Goal: Task Accomplishment & Management: Manage account settings

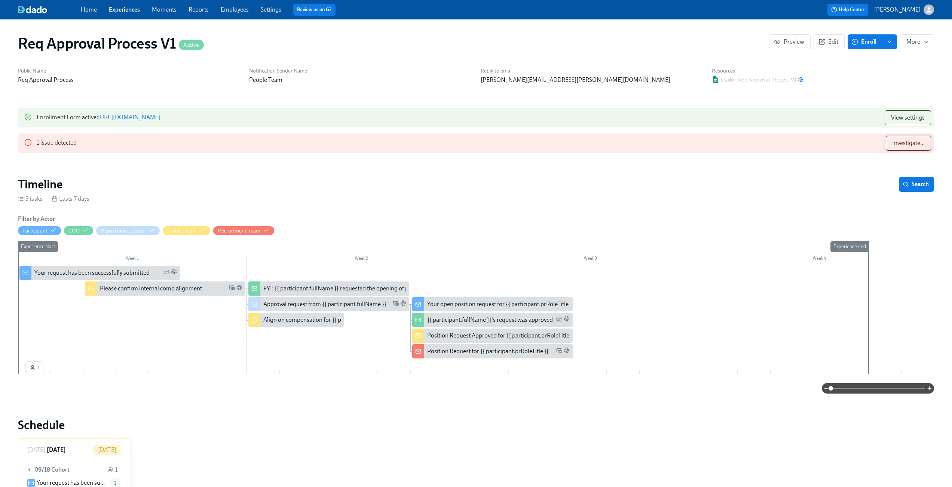
click at [918, 144] on span "Investigate..." at bounding box center [908, 143] width 33 height 7
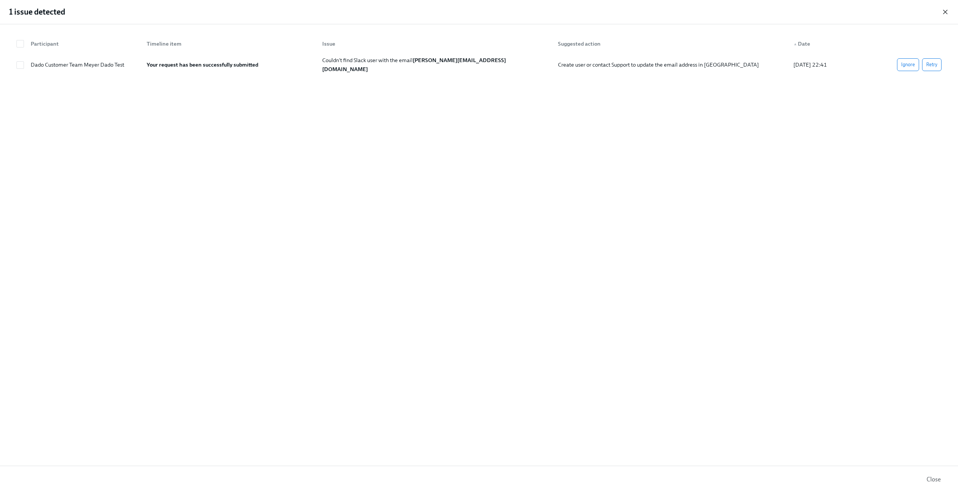
click at [943, 12] on icon "button" at bounding box center [944, 11] width 7 height 7
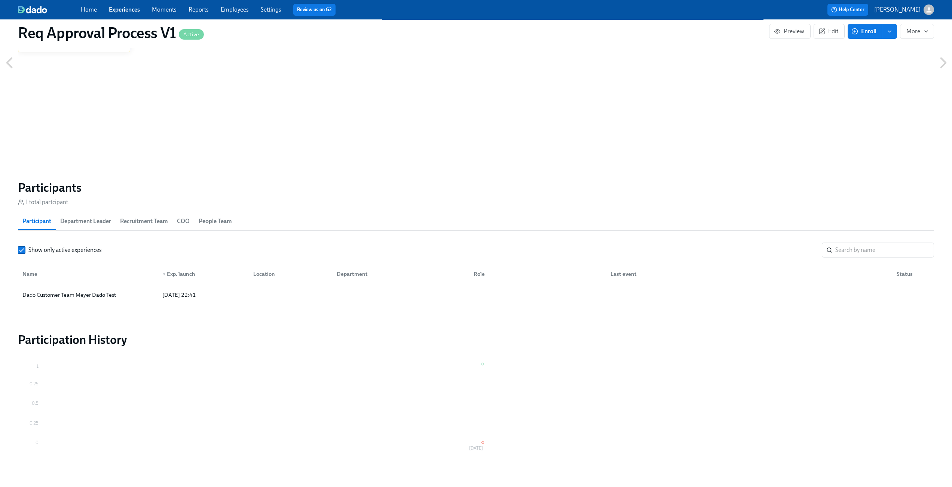
scroll to position [480, 0]
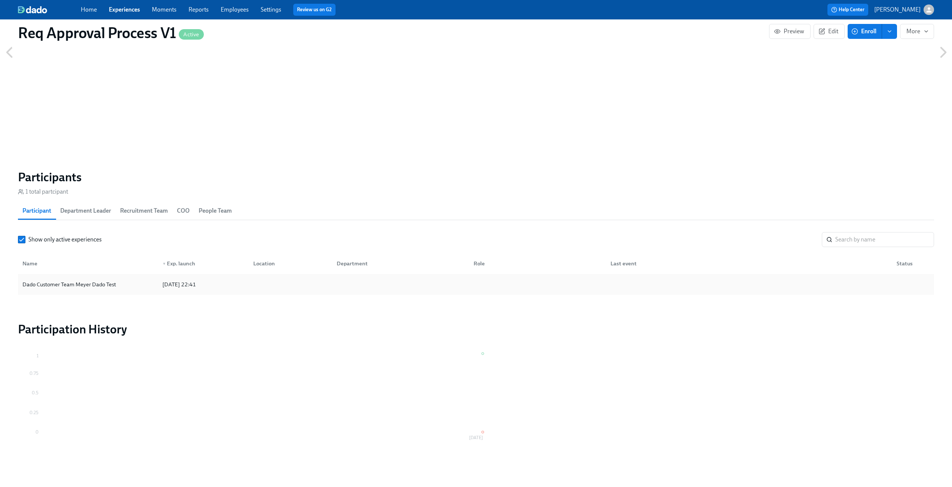
click at [108, 282] on div "Dado Customer Team Meyer Dado Test" at bounding box center [68, 284] width 99 height 9
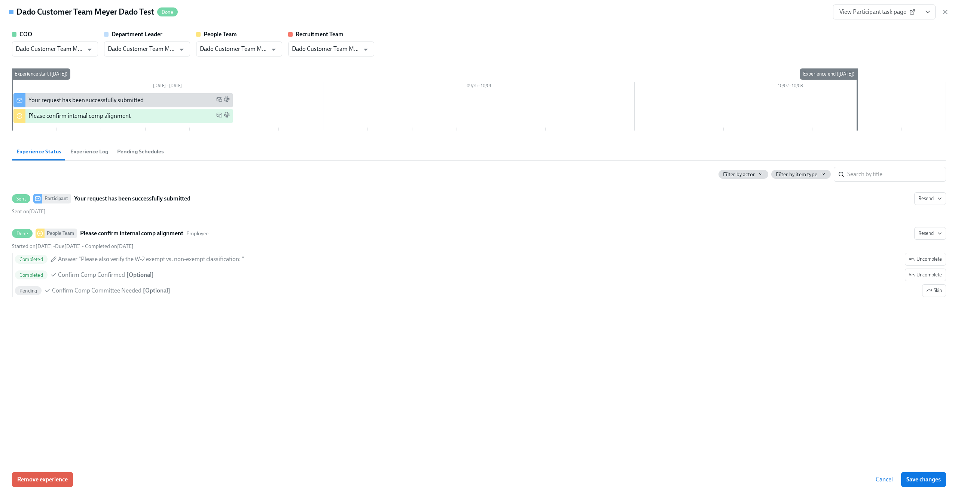
click at [125, 153] on span "Pending Schedules" at bounding box center [140, 151] width 47 height 9
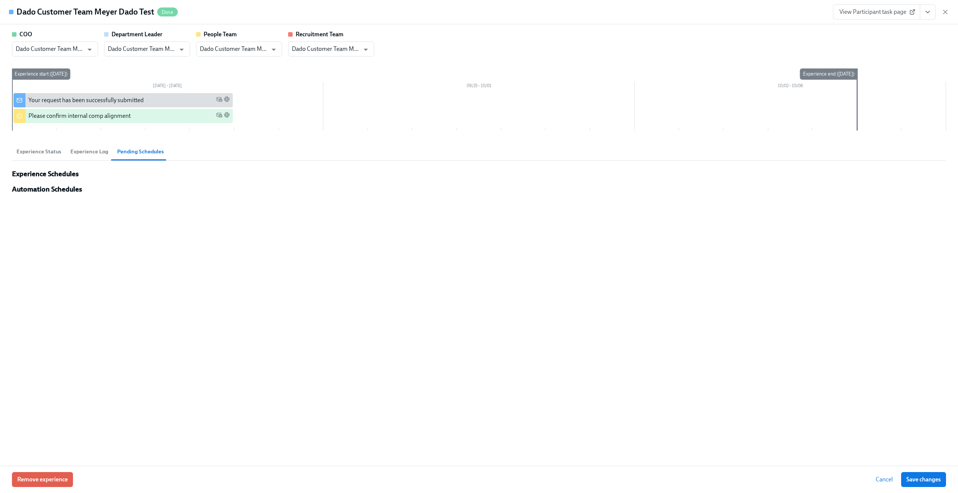
click at [86, 153] on span "Experience Log" at bounding box center [89, 151] width 38 height 9
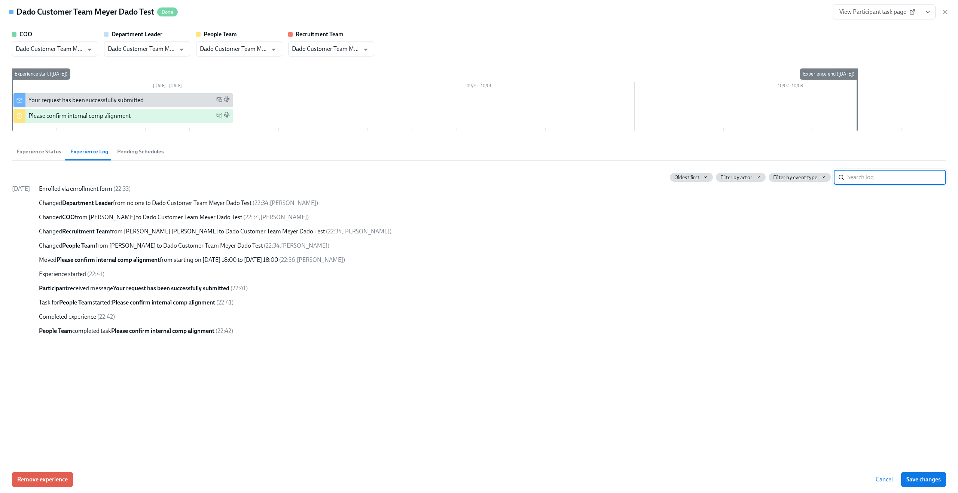
click at [31, 151] on span "Experience Status" at bounding box center [38, 151] width 45 height 9
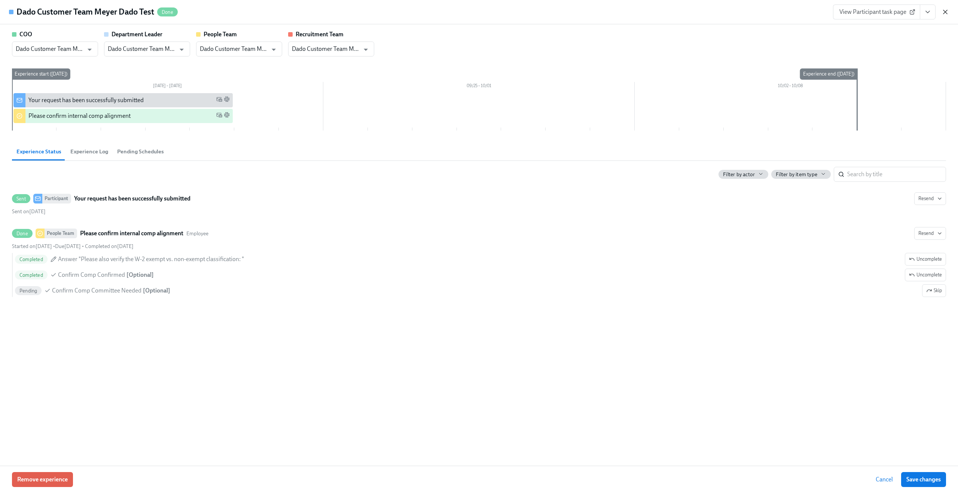
click at [946, 9] on icon "button" at bounding box center [944, 11] width 7 height 7
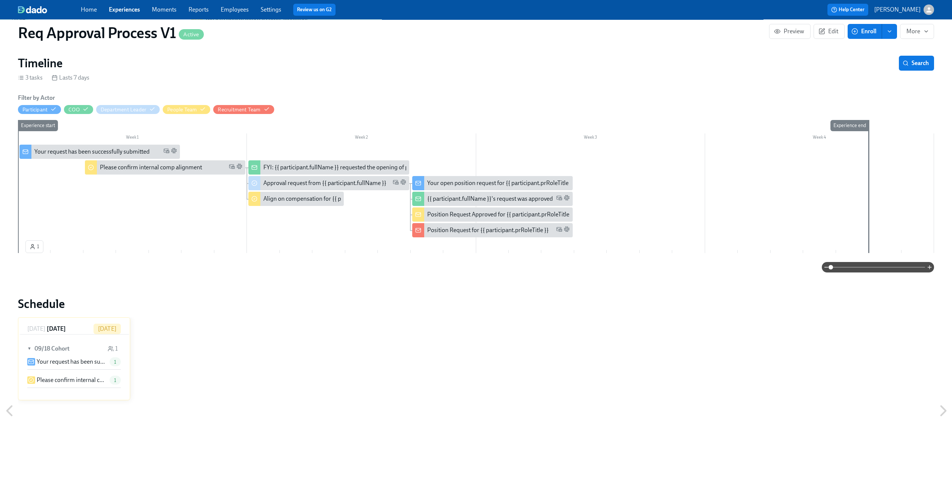
scroll to position [132, 0]
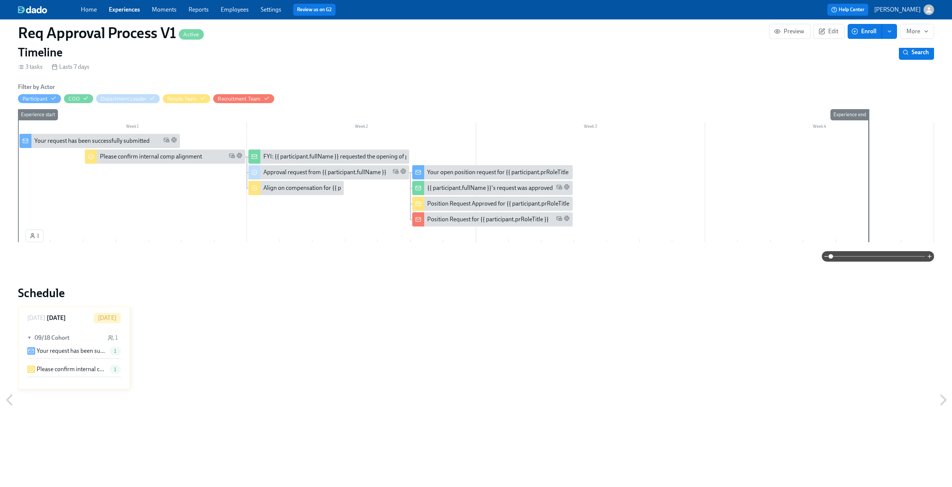
click at [286, 160] on div "FYI: {{ participant.fullName }} requested the opening of position {{ participan…" at bounding box center [379, 157] width 232 height 8
click at [268, 171] on div "Approval request from {{ participant.fullName }}" at bounding box center [324, 172] width 123 height 8
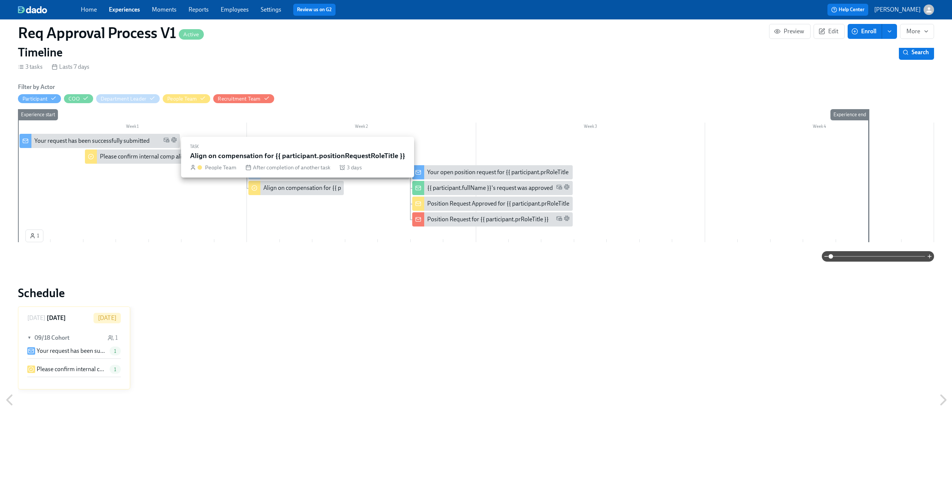
click at [290, 187] on div "Align on compensation for {{ participant.positionRequestRoleTitle }}" at bounding box center [350, 188] width 174 height 8
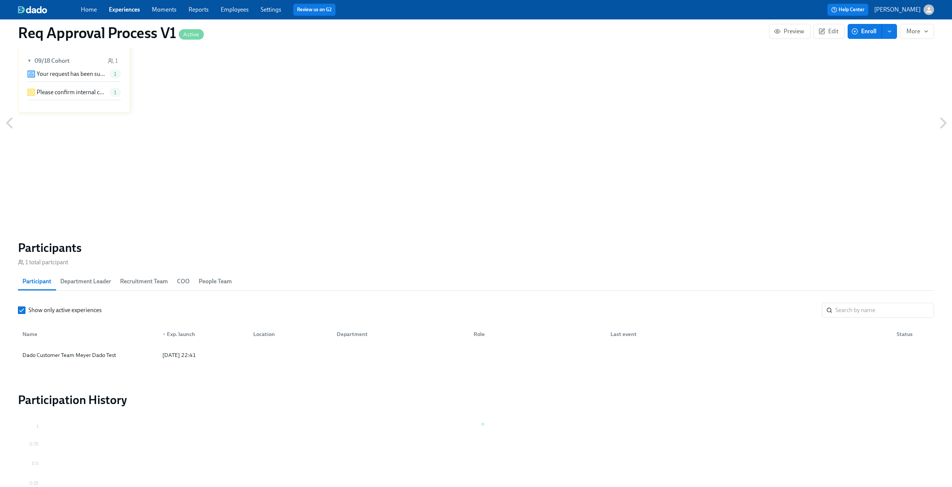
scroll to position [480, 0]
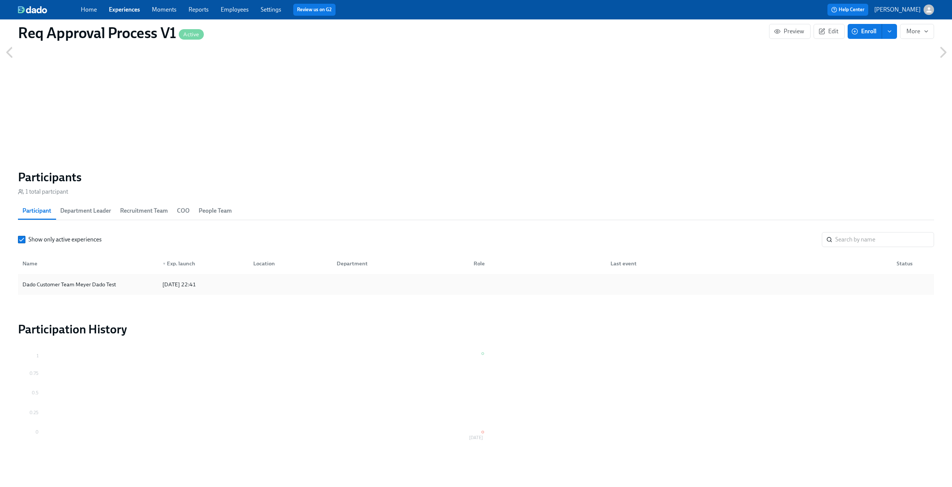
click at [254, 284] on div at bounding box center [288, 284] width 83 height 15
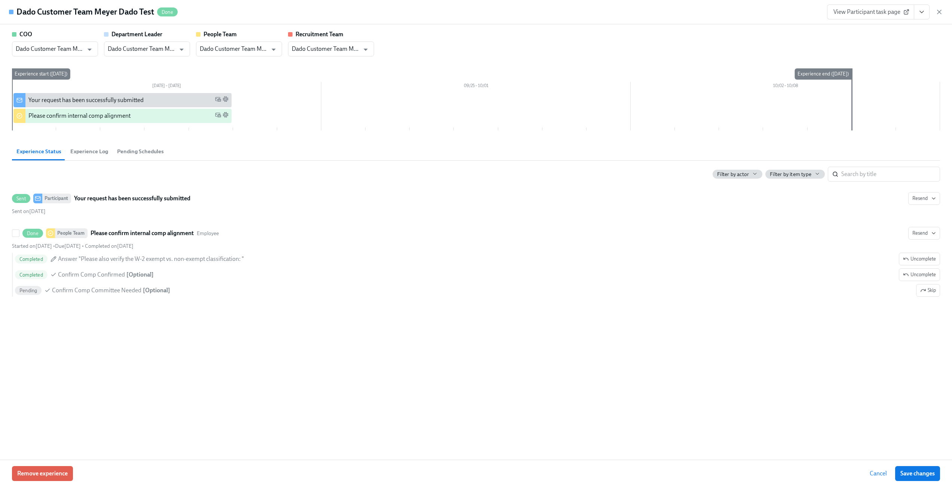
scroll to position [474, 0]
click at [87, 148] on span "Experience Log" at bounding box center [89, 151] width 38 height 9
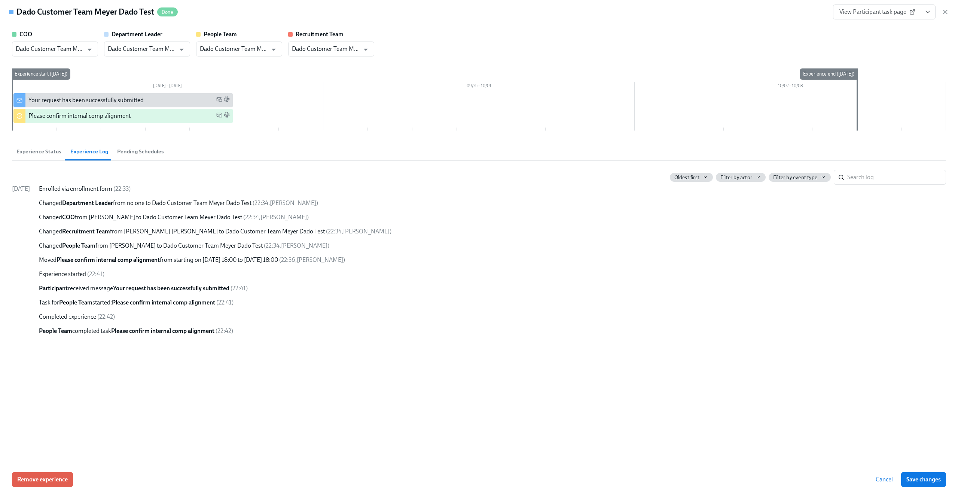
click at [132, 147] on span "Pending Schedules" at bounding box center [140, 151] width 47 height 9
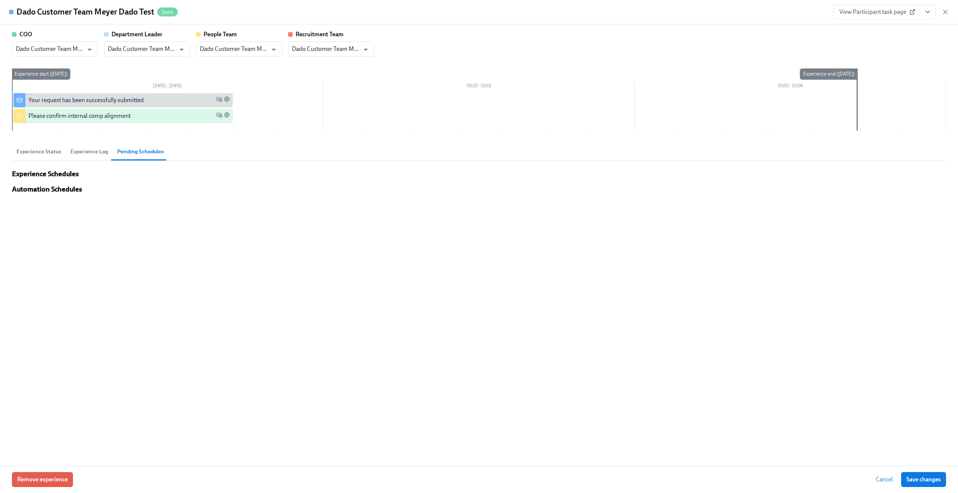
click at [70, 189] on h3 "Automation Schedules" at bounding box center [479, 189] width 934 height 8
click at [68, 182] on div "Experience Schedules Automation Schedules" at bounding box center [479, 182] width 934 height 24
click at [42, 155] on span "Experience Status" at bounding box center [38, 151] width 45 height 9
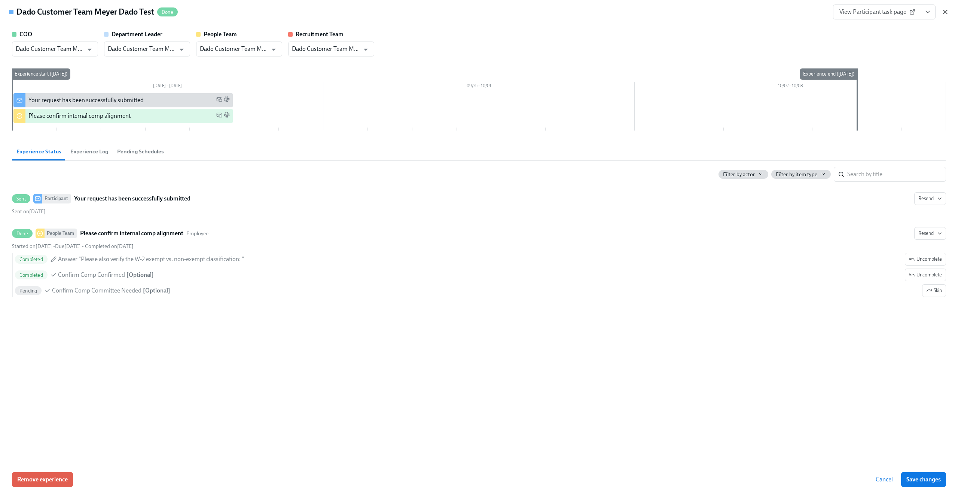
click at [947, 12] on icon "button" at bounding box center [944, 11] width 7 height 7
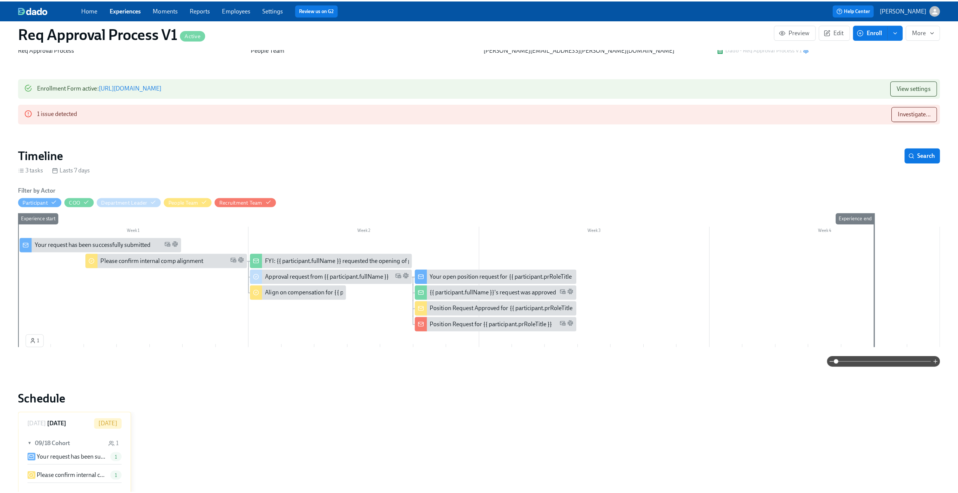
scroll to position [39, 0]
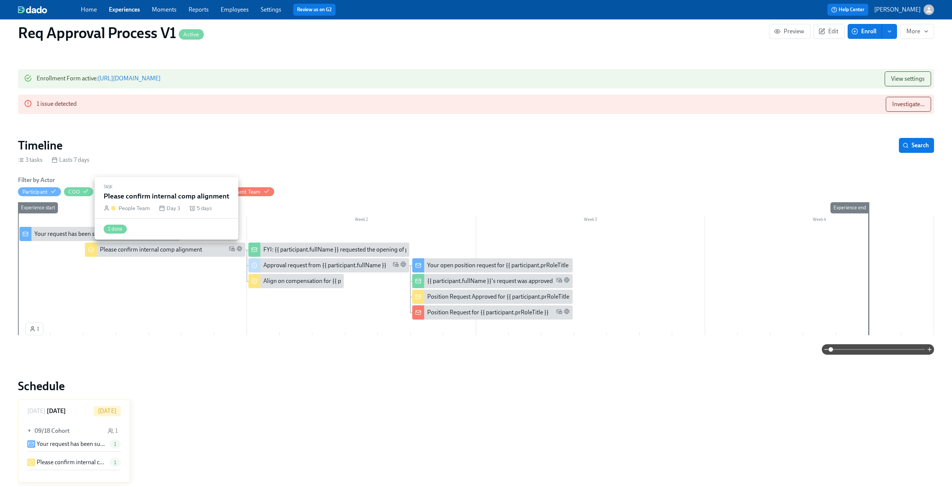
click at [190, 249] on div "Please confirm internal comp alignment" at bounding box center [151, 250] width 102 height 8
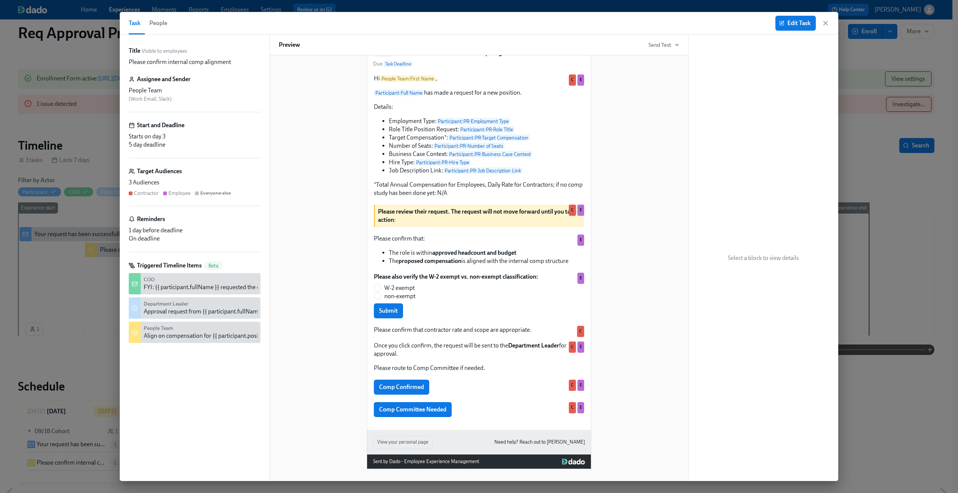
scroll to position [79, 0]
click at [444, 312] on div "Please also verify the W-2 exempt vs. non-exempt classification: W-2 exempt non…" at bounding box center [479, 295] width 212 height 47
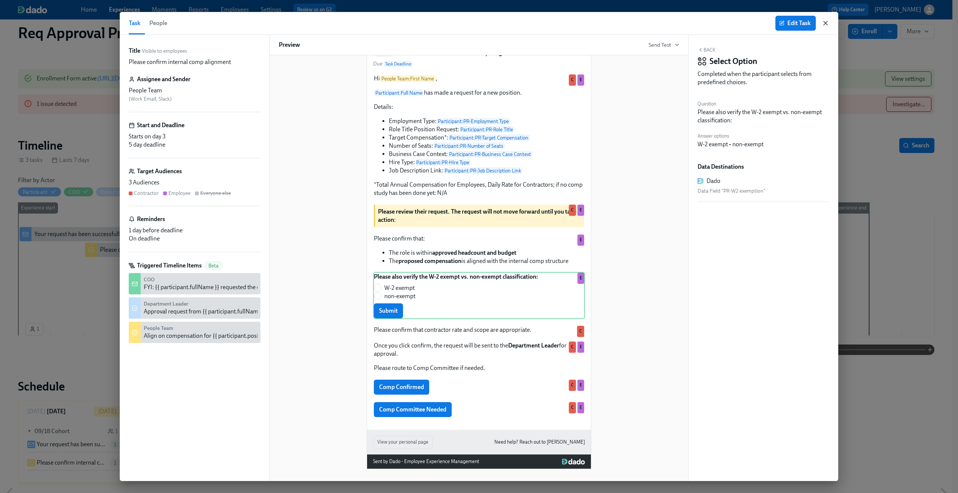
click at [825, 26] on icon "button" at bounding box center [824, 22] width 7 height 7
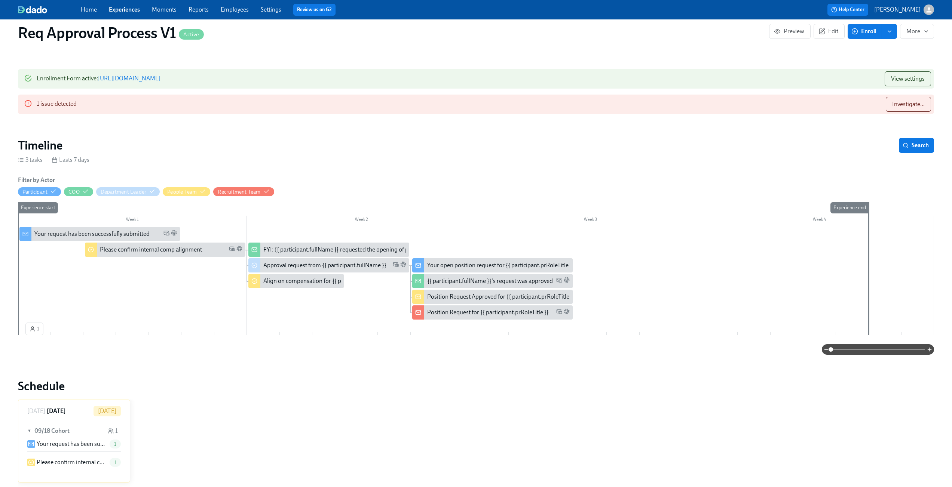
click at [288, 252] on div "FYI: {{ participant.fullName }} requested the opening of position {{ participan…" at bounding box center [379, 250] width 232 height 8
click at [270, 263] on div "Approval request from {{ participant.fullName }}" at bounding box center [324, 265] width 123 height 8
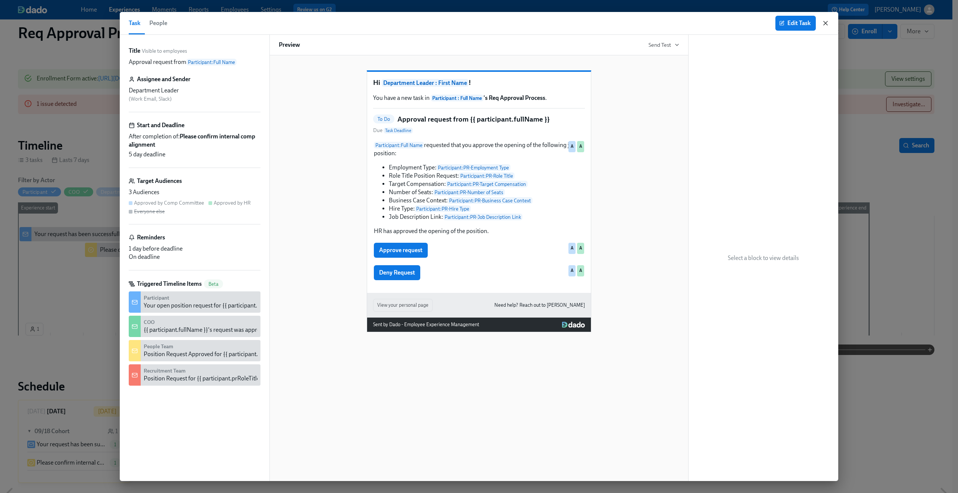
click at [826, 23] on icon "button" at bounding box center [824, 22] width 7 height 7
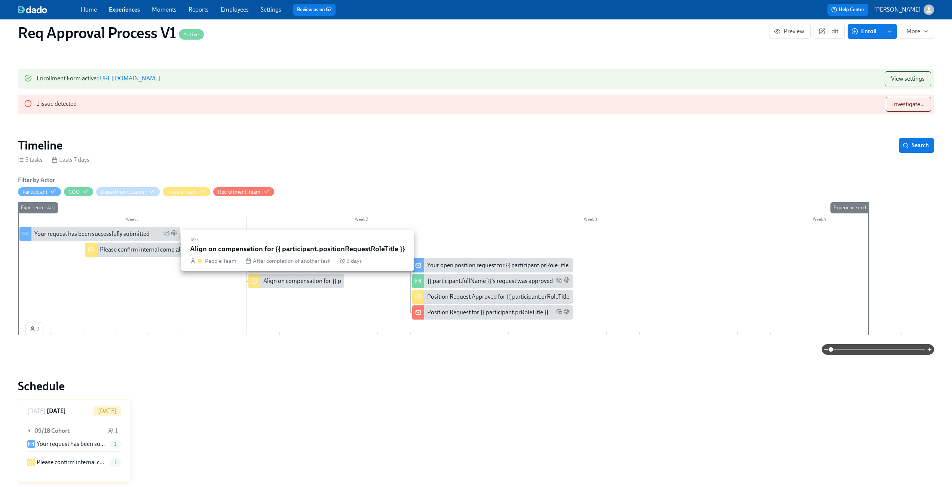
click at [286, 285] on div "Align on compensation for {{ participant.positionRequestRoleTitle }}" at bounding box center [295, 281] width 95 height 14
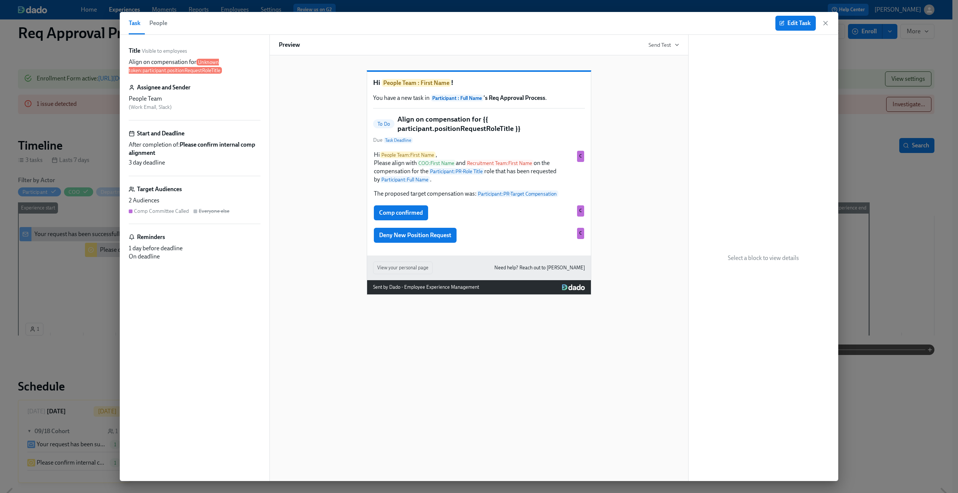
drag, startPoint x: 824, startPoint y: 23, endPoint x: 719, endPoint y: 141, distance: 158.1
click at [719, 141] on div "Task People Edit Task Title Visible to employees [PERSON_NAME] on compensation …" at bounding box center [479, 246] width 718 height 469
click at [792, 25] on span "Edit Task" at bounding box center [795, 22] width 30 height 7
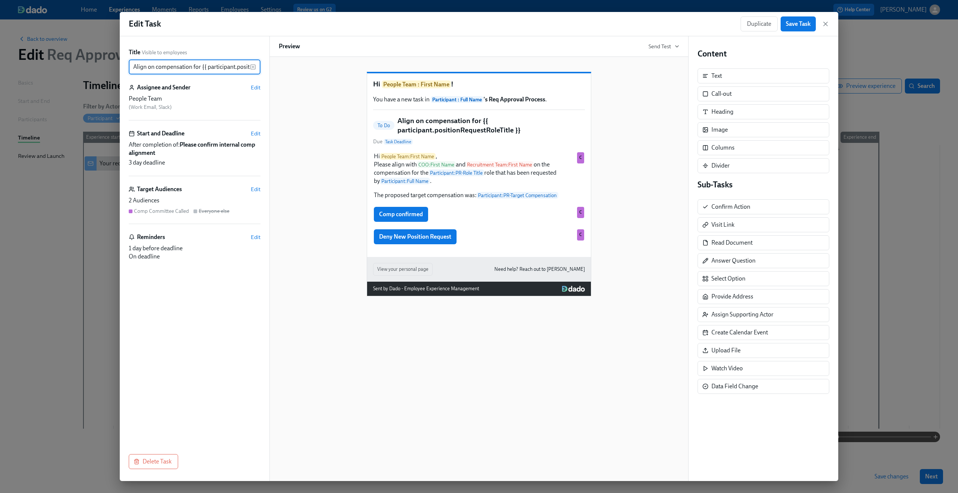
scroll to position [0, 56]
drag, startPoint x: 202, startPoint y: 65, endPoint x: 286, endPoint y: 82, distance: 86.2
click at [286, 82] on div "Title Visible to employees [PERSON_NAME] on compensation for {{ participant.pos…" at bounding box center [479, 258] width 718 height 445
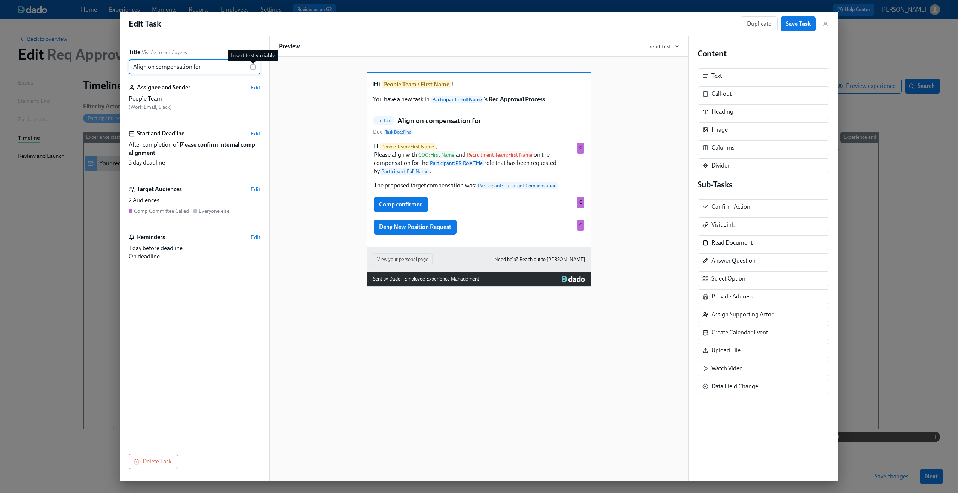
type input "Align on compensation for"
click at [252, 67] on icon "button" at bounding box center [253, 67] width 2 height 0
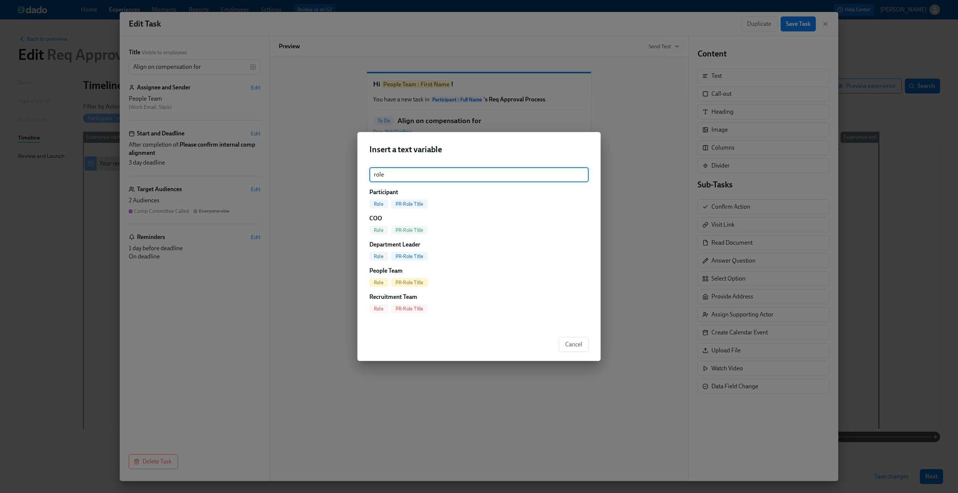
type input "role"
click at [415, 206] on span "PR-Role Title" at bounding box center [409, 204] width 37 height 6
type input "Align on compensation for {{ participant.prRoleTitle }}"
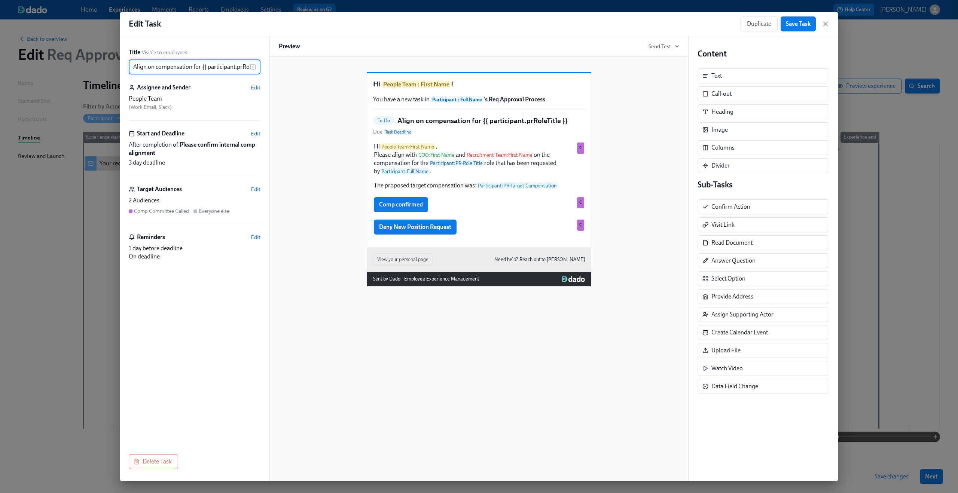
scroll to position [0, 20]
click at [794, 27] on span "Save Task" at bounding box center [798, 23] width 25 height 7
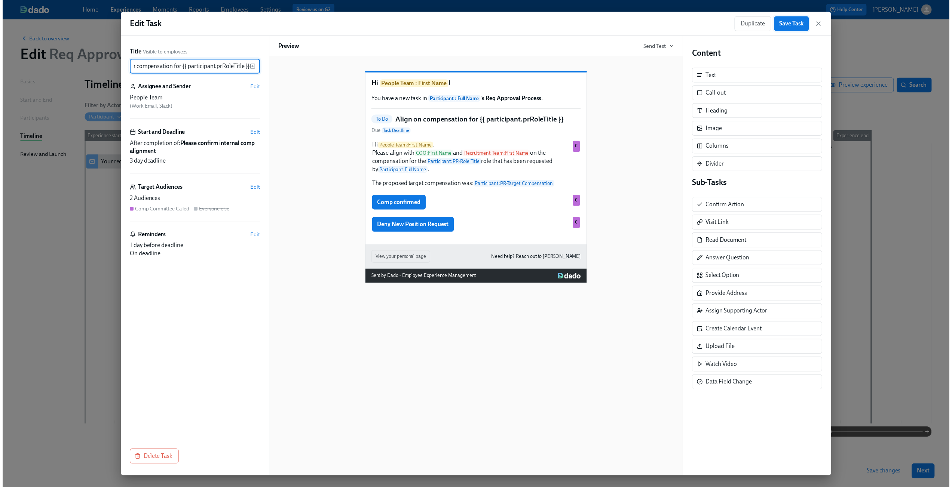
scroll to position [0, 0]
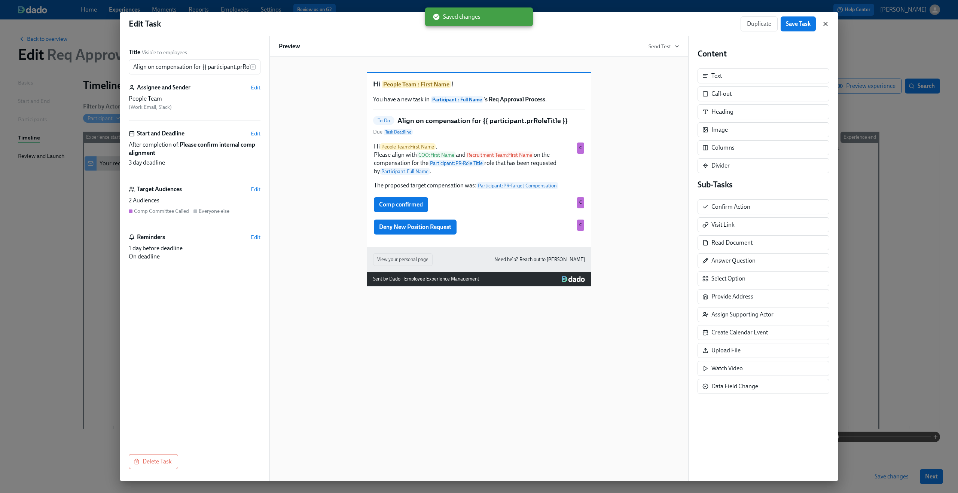
click at [828, 27] on icon "button" at bounding box center [824, 23] width 7 height 7
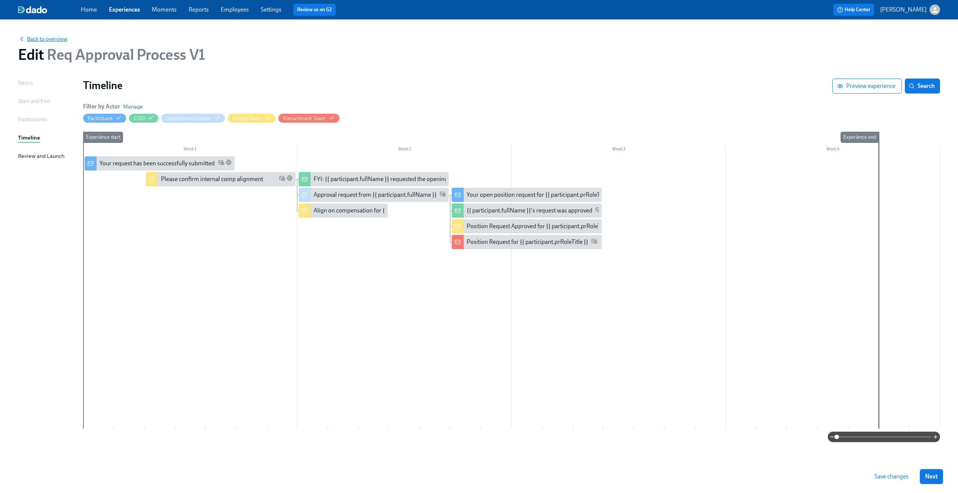
click at [56, 38] on span "Back to overview" at bounding box center [42, 38] width 49 height 7
click at [891, 480] on span "Save changes" at bounding box center [891, 476] width 34 height 7
click at [55, 41] on span "Back to overview" at bounding box center [42, 38] width 49 height 7
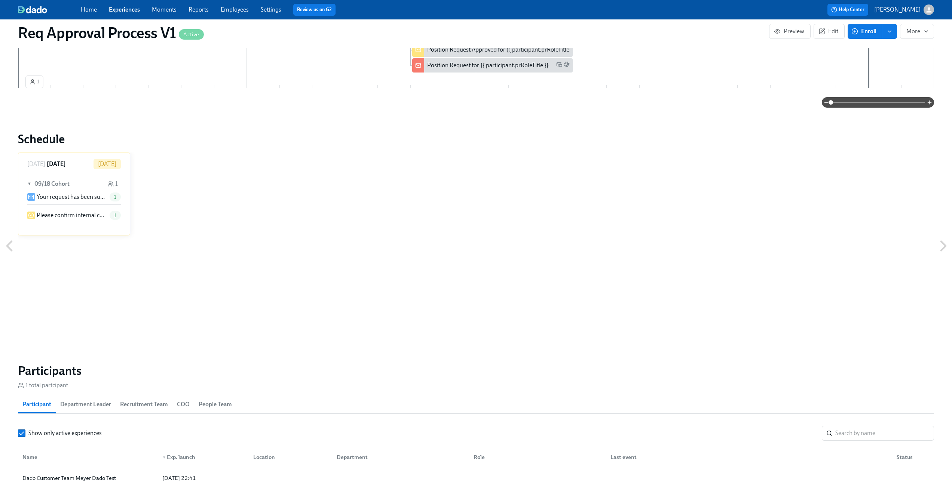
scroll to position [231, 0]
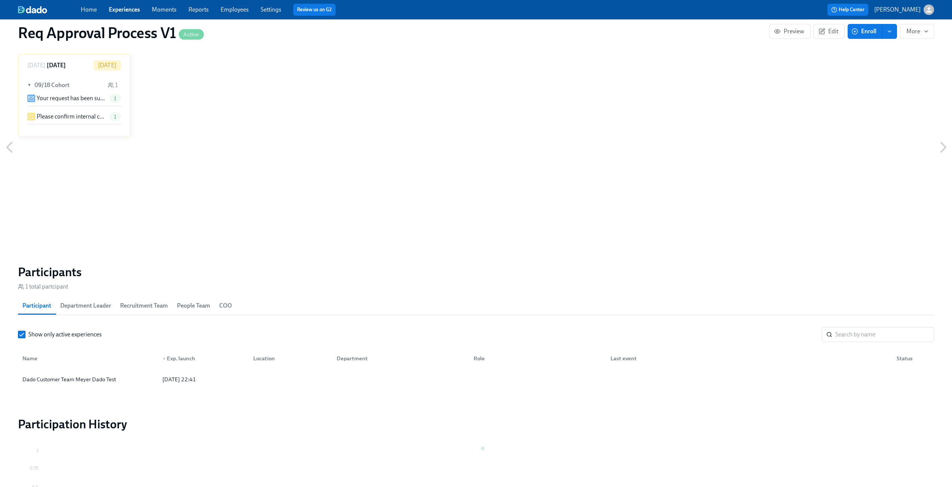
scroll to position [480, 0]
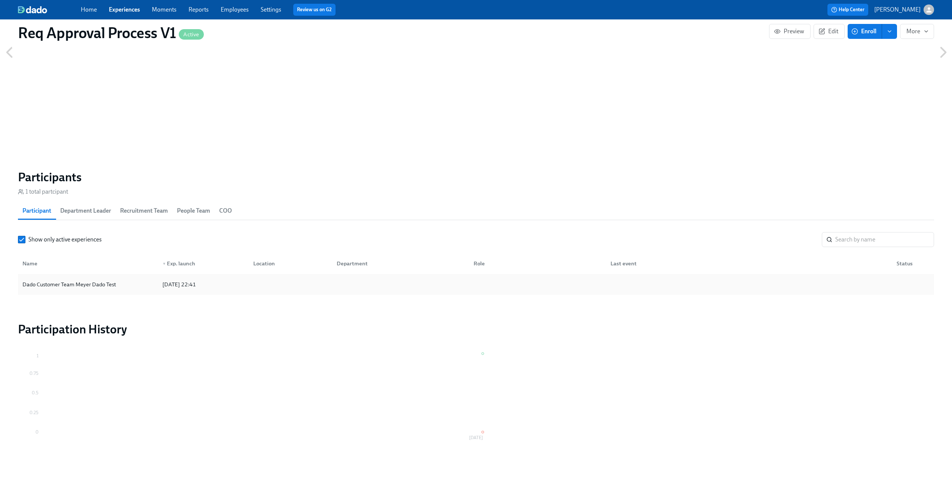
click at [216, 285] on div "[DATE] 22:41" at bounding box center [201, 284] width 91 height 15
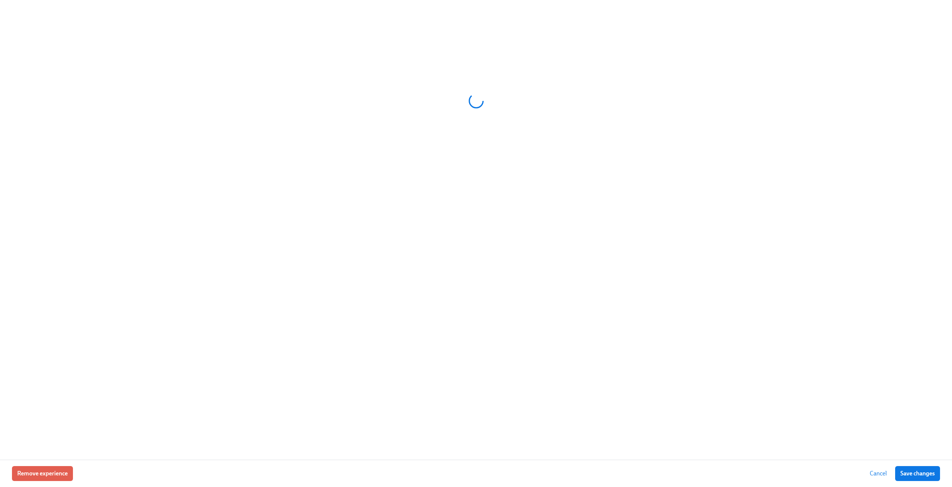
scroll to position [474, 0]
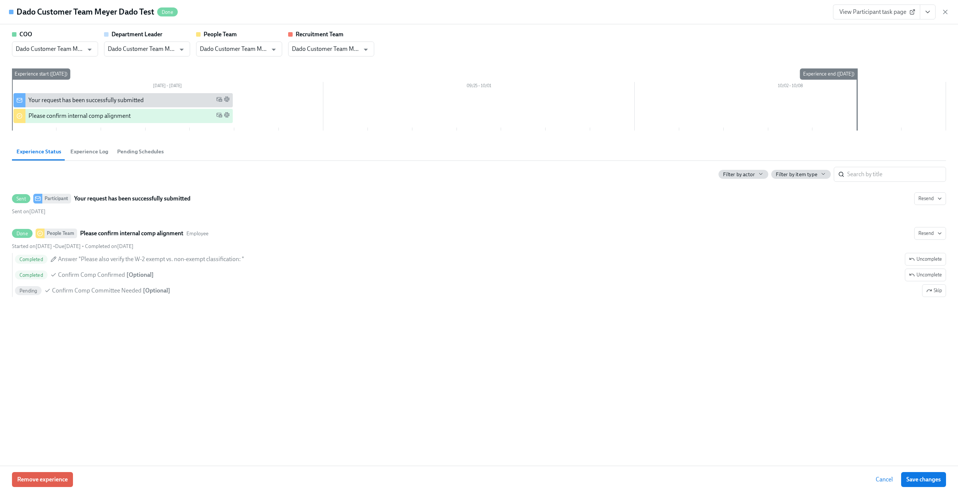
click at [91, 153] on span "Experience Log" at bounding box center [89, 151] width 38 height 9
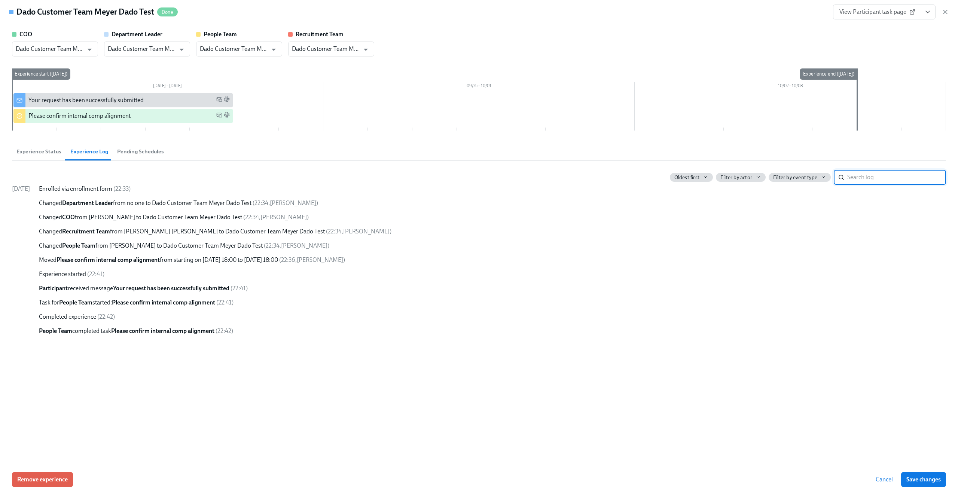
click at [140, 157] on button "Pending Schedules" at bounding box center [141, 152] width 56 height 18
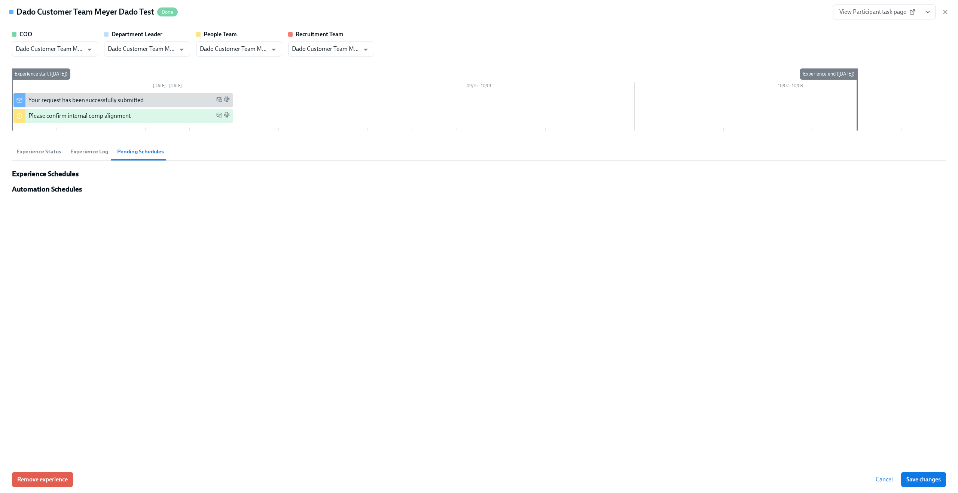
click at [38, 150] on span "Experience Status" at bounding box center [38, 151] width 45 height 9
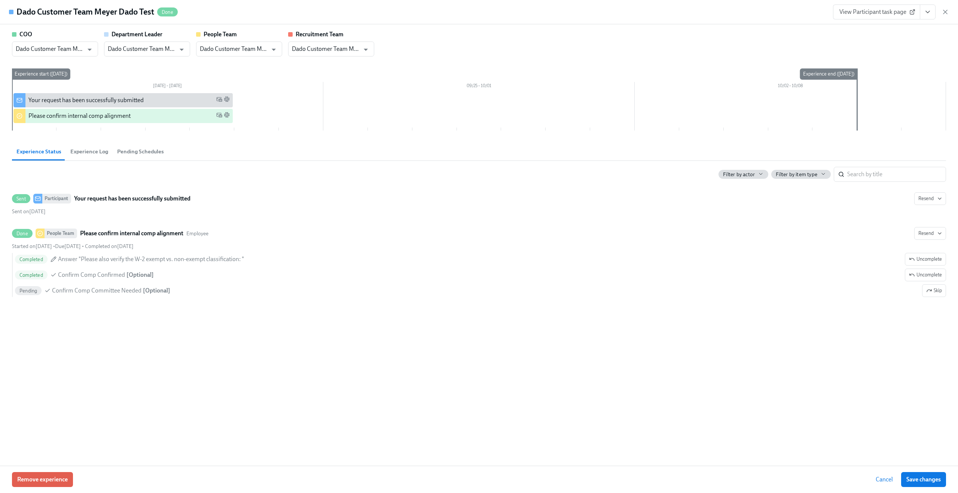
click at [887, 480] on span "Cancel" at bounding box center [883, 479] width 17 height 7
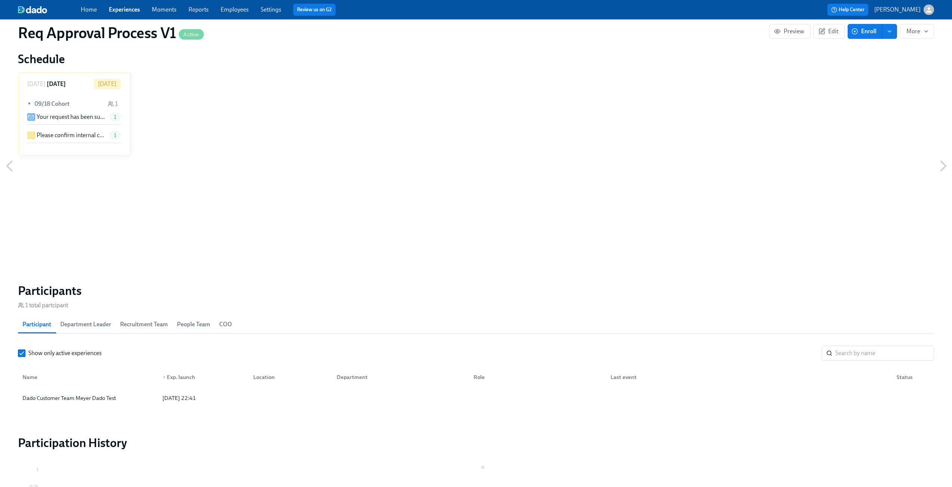
scroll to position [365, 0]
click at [229, 395] on div "[DATE] 22:41" at bounding box center [201, 399] width 91 height 15
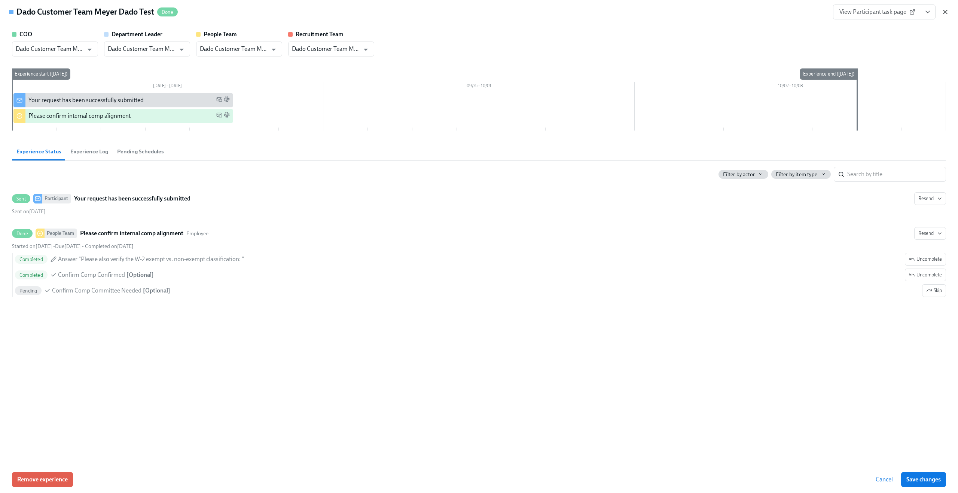
click at [945, 13] on icon "button" at bounding box center [944, 11] width 7 height 7
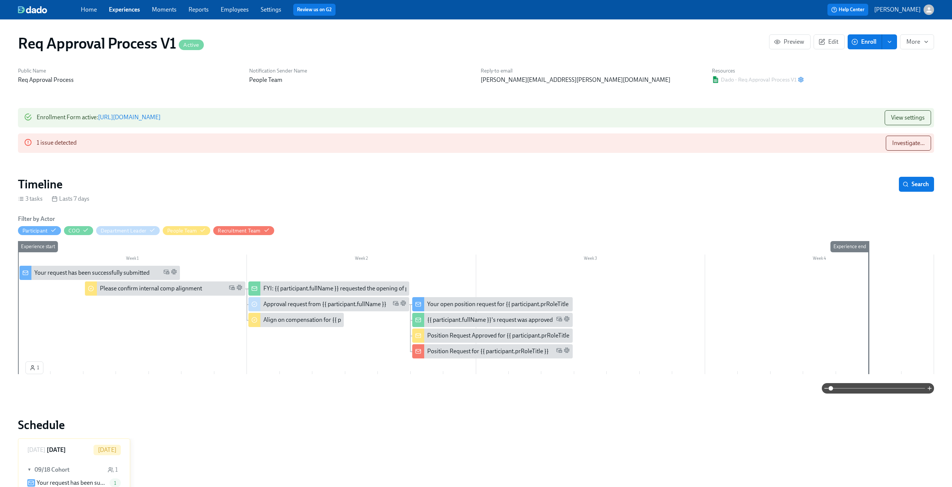
click at [263, 289] on div "FYI: {{ participant.fullName }} requested the opening of position {{ participan…" at bounding box center [379, 289] width 232 height 8
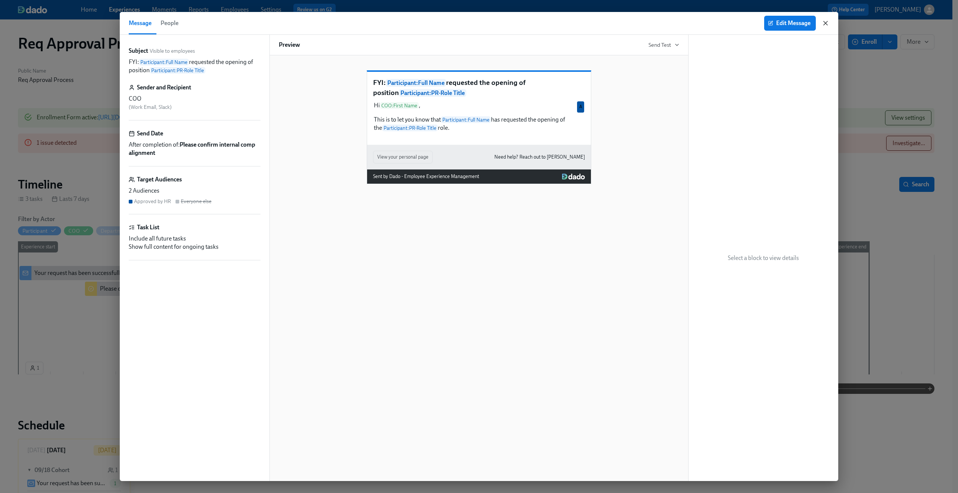
click at [823, 24] on icon "button" at bounding box center [824, 22] width 7 height 7
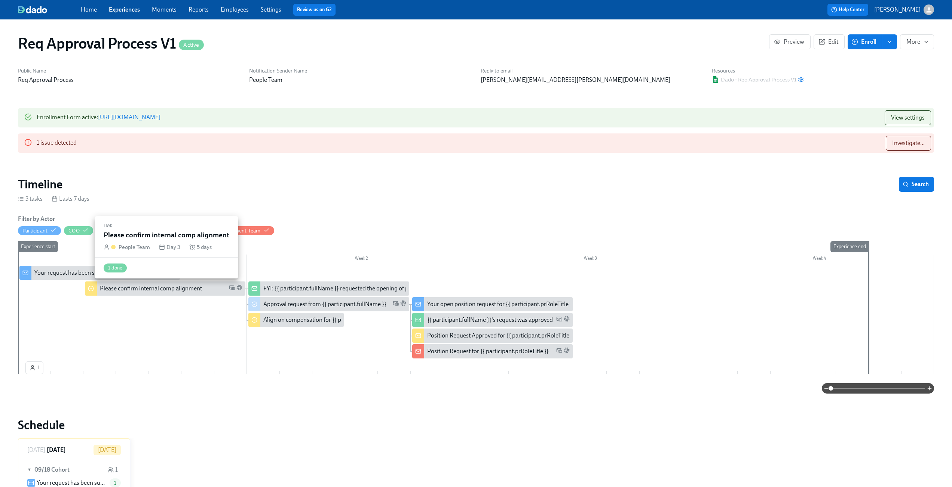
click at [175, 285] on div "Please confirm internal comp alignment" at bounding box center [151, 289] width 102 height 8
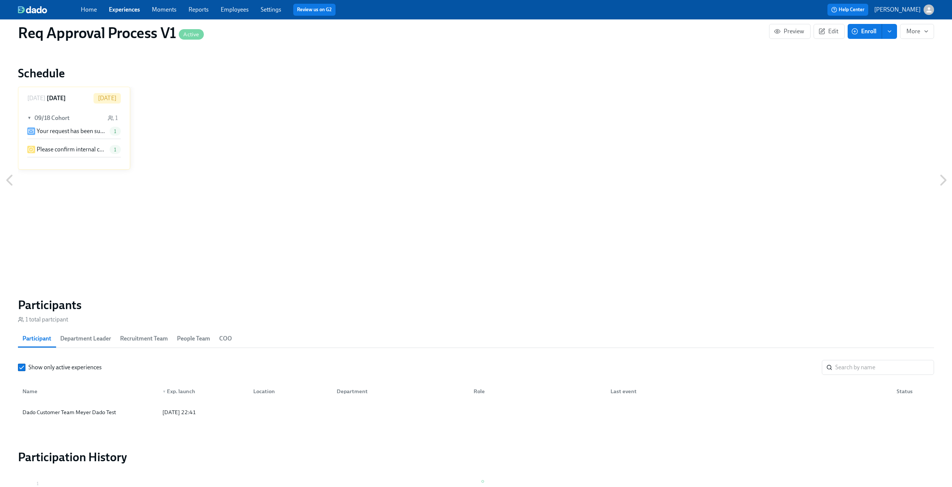
scroll to position [480, 0]
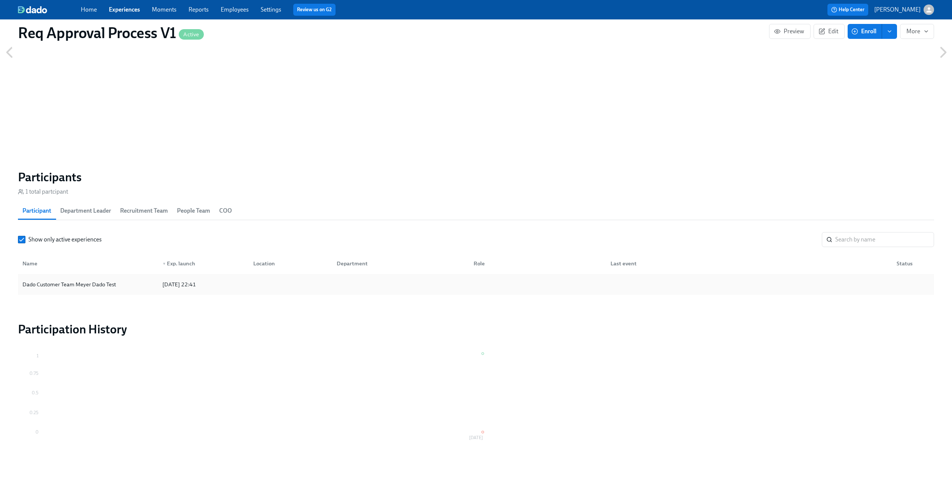
click at [88, 282] on div "Dado Customer Team Meyer Dado Test" at bounding box center [68, 284] width 99 height 9
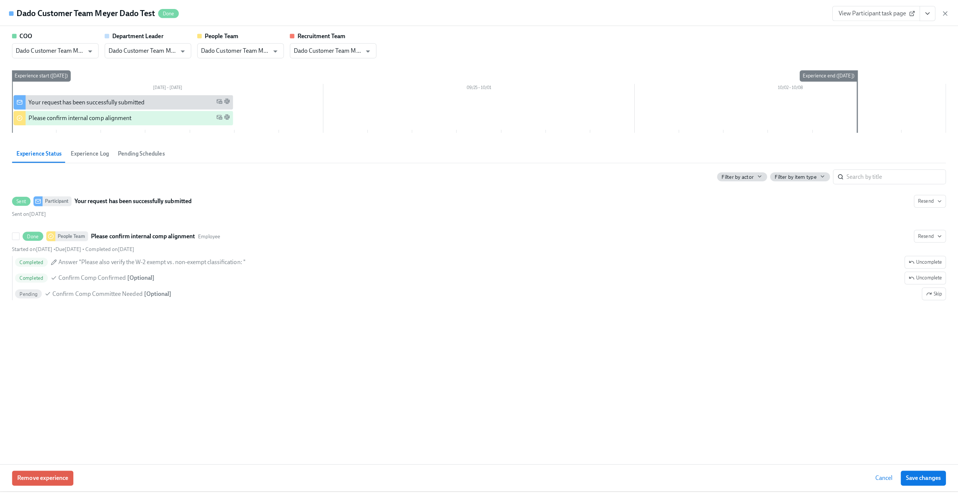
scroll to position [474, 0]
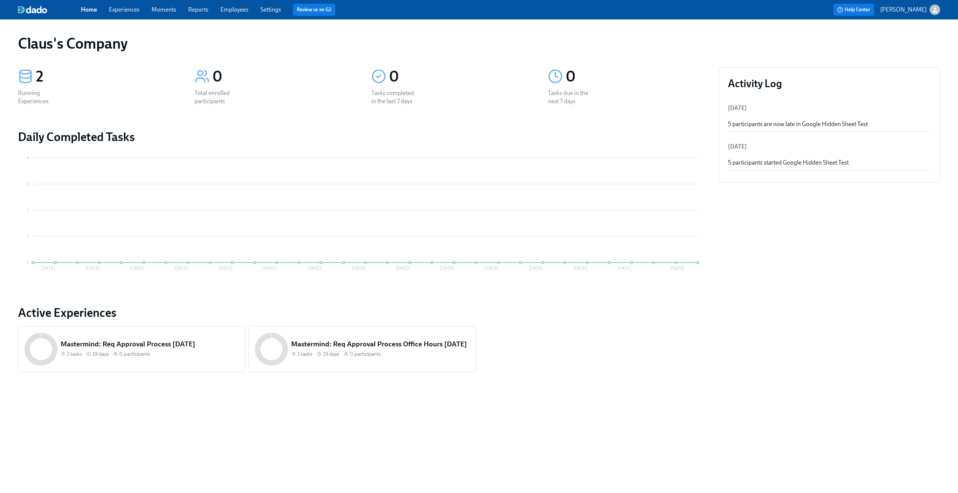
click at [134, 13] on span "Experiences" at bounding box center [124, 10] width 31 height 8
click at [131, 11] on link "Experiences" at bounding box center [124, 9] width 31 height 7
